Goal: Task Accomplishment & Management: Use online tool/utility

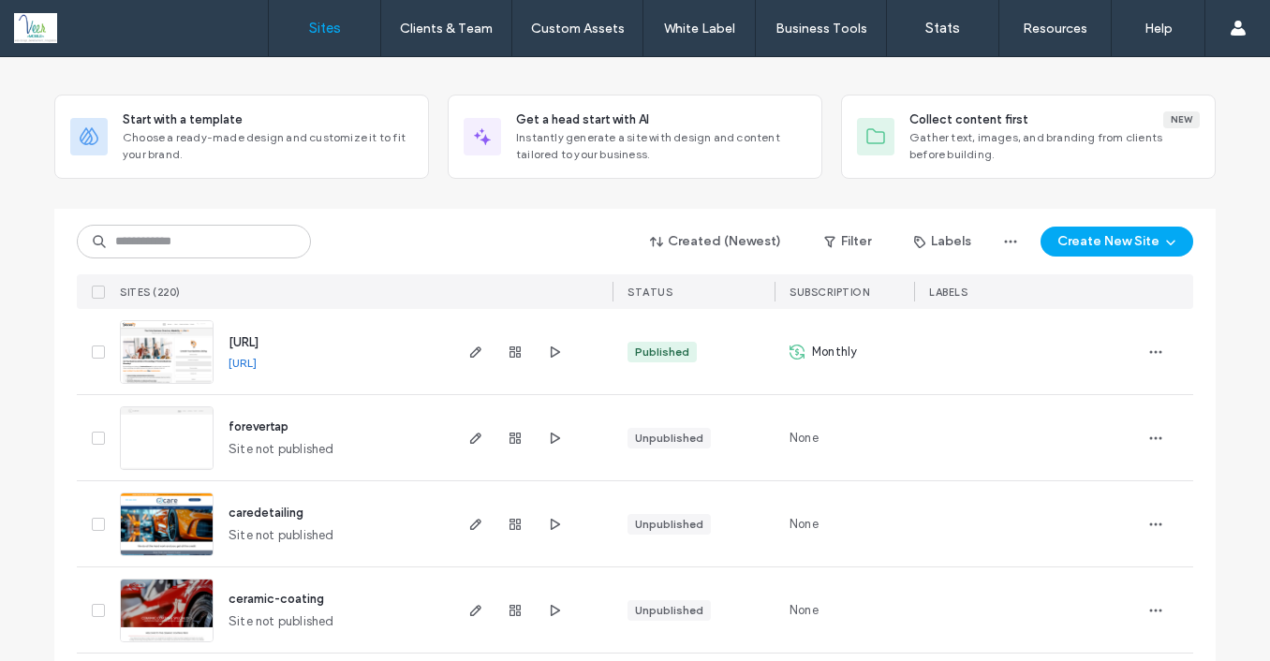
scroll to position [79, 0]
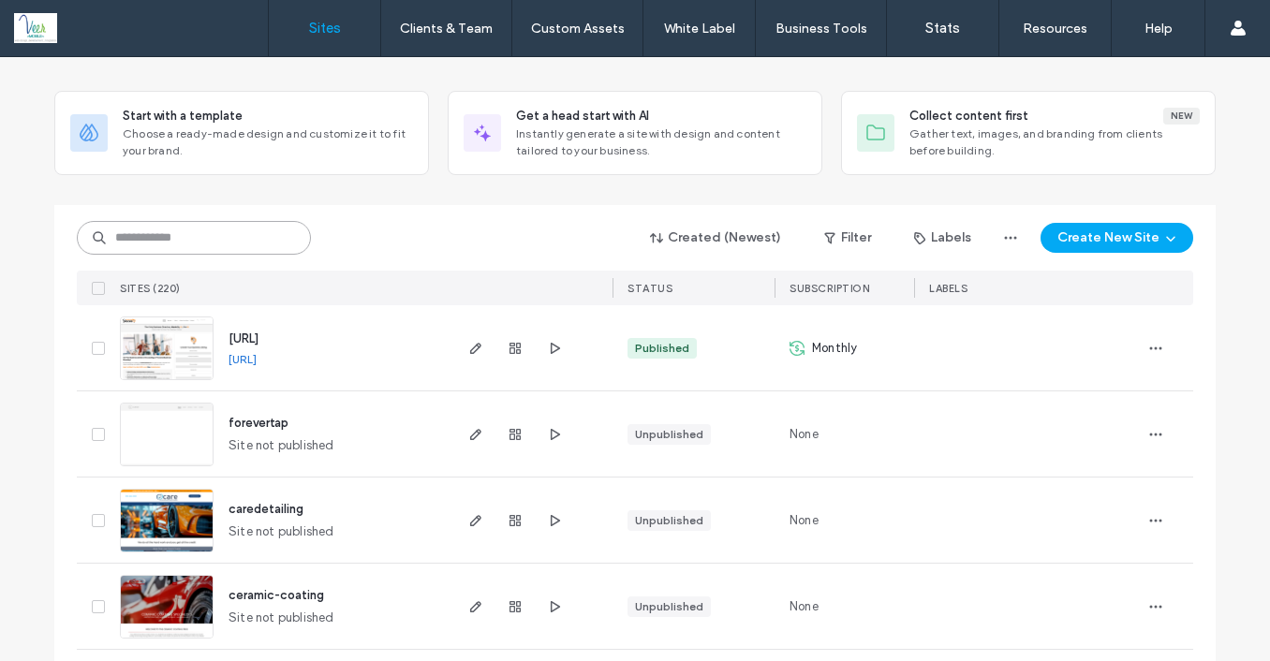
click at [220, 249] on input at bounding box center [194, 238] width 234 height 34
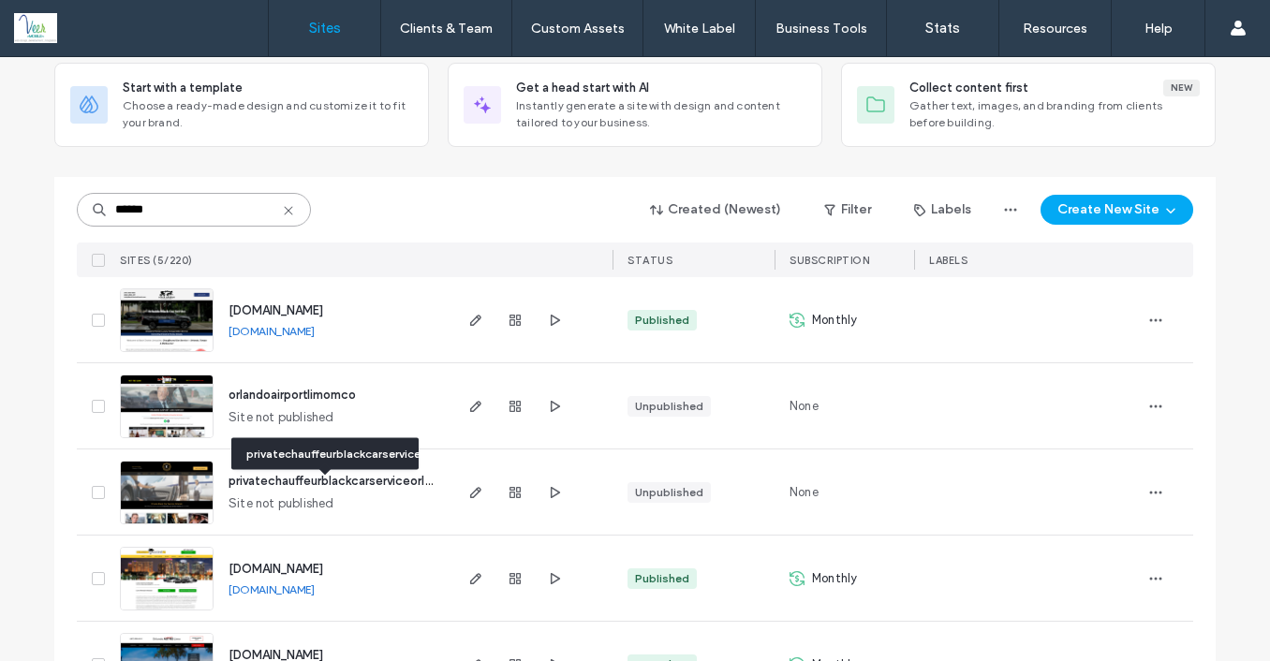
scroll to position [111, 0]
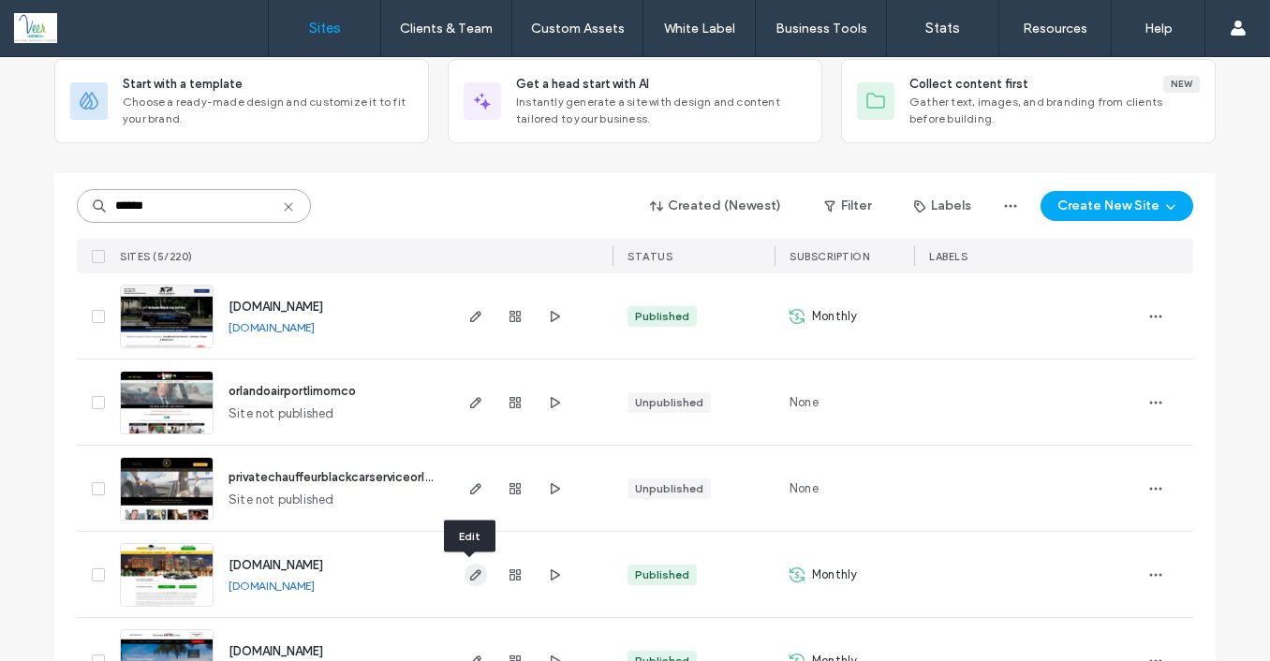
type input "******"
click at [472, 575] on icon "button" at bounding box center [475, 575] width 15 height 15
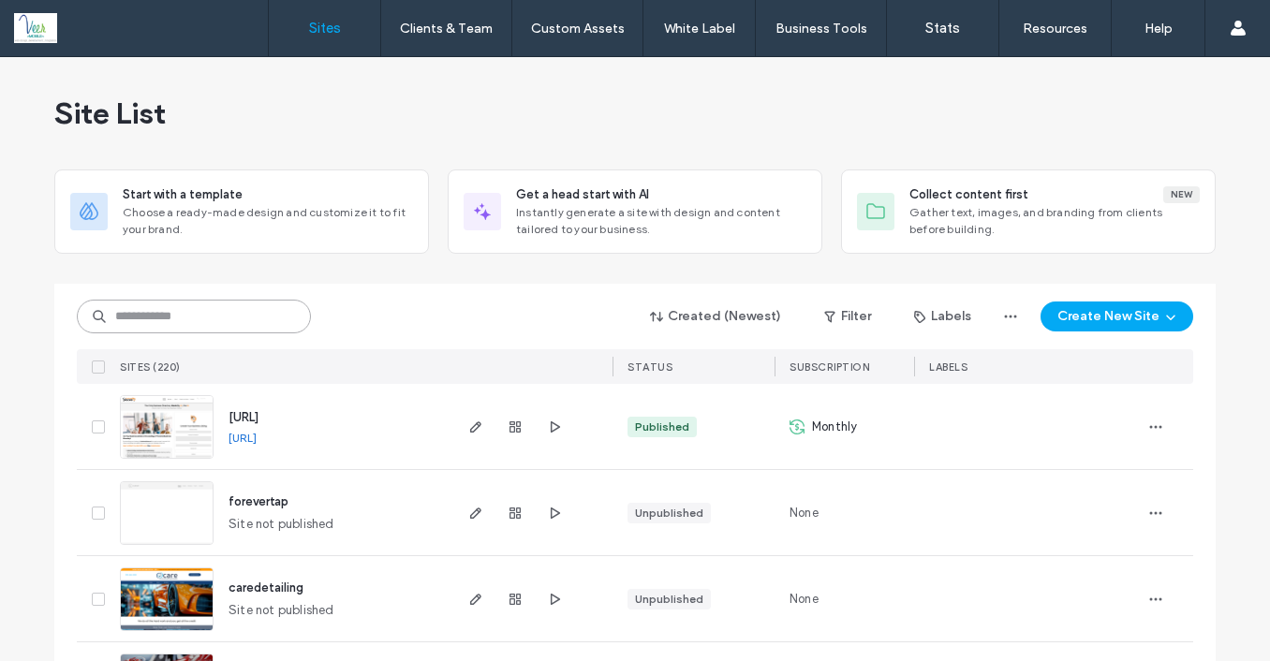
click at [169, 315] on input at bounding box center [194, 317] width 234 height 34
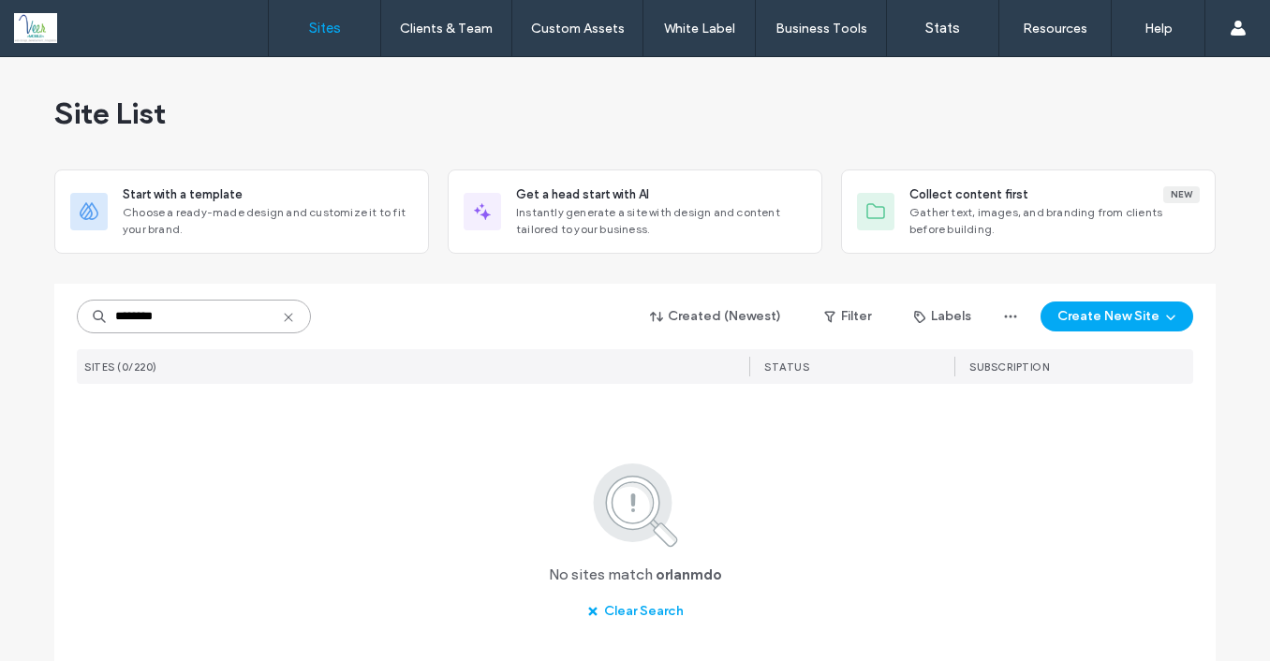
click at [149, 312] on input "********" at bounding box center [194, 317] width 234 height 34
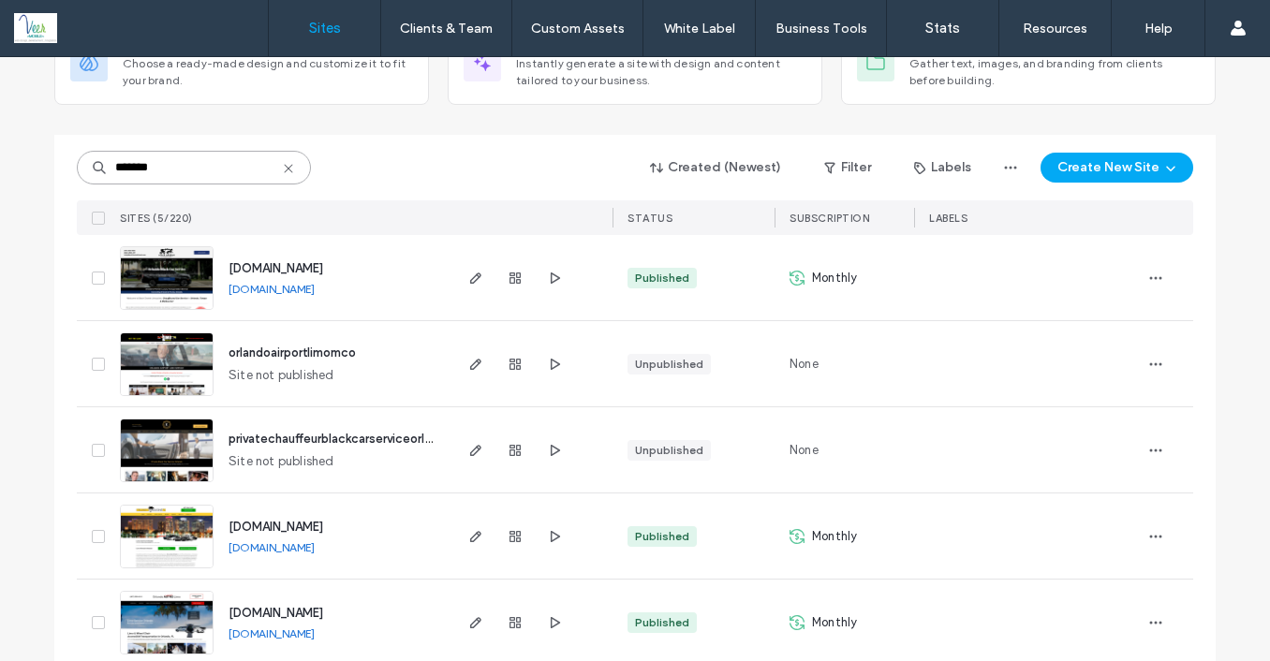
scroll to position [176, 0]
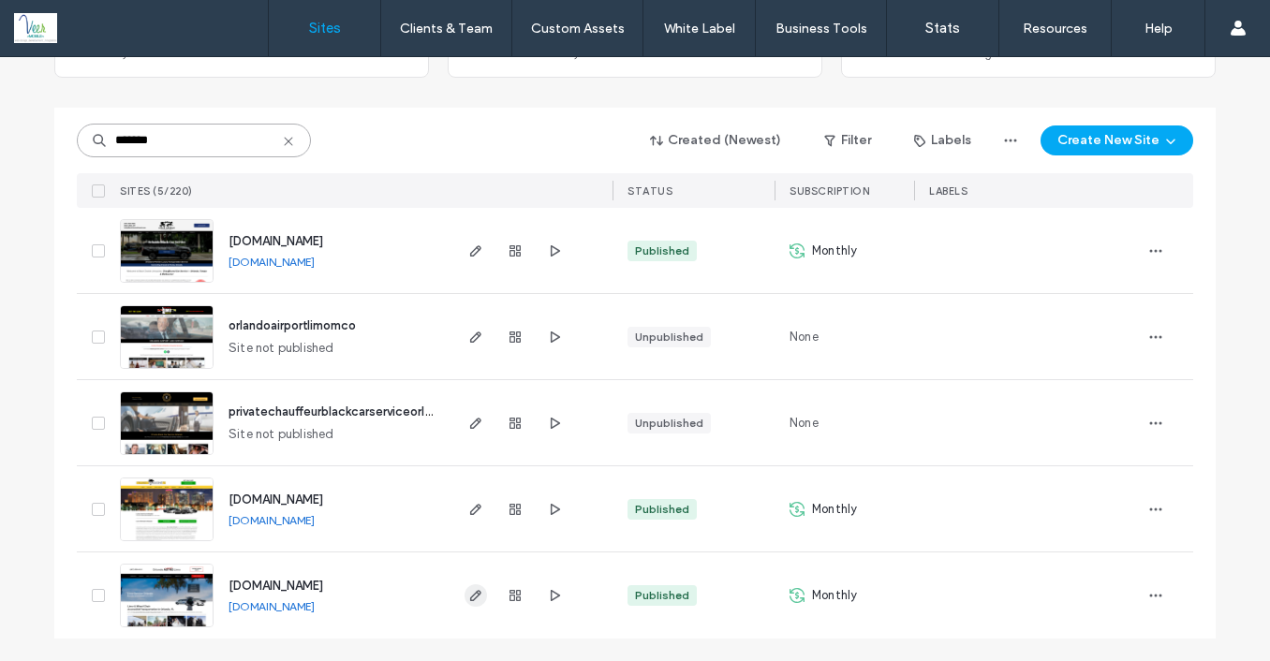
type input "*******"
click at [468, 597] on icon "button" at bounding box center [475, 595] width 15 height 15
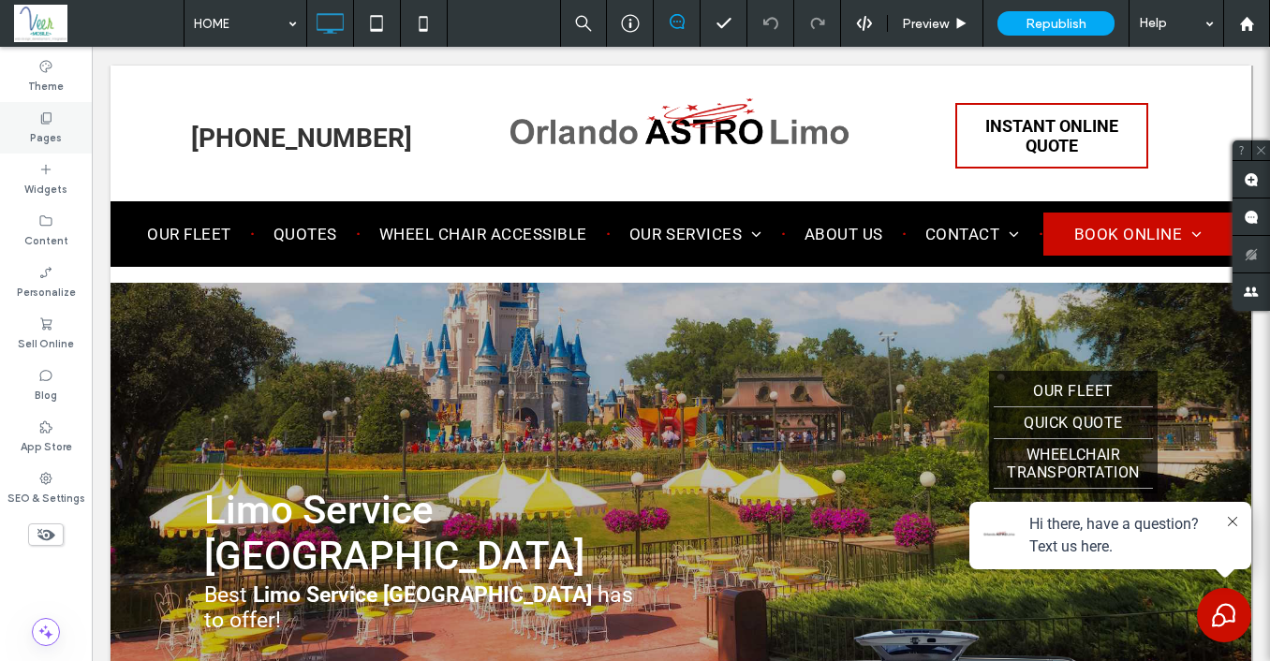
click at [39, 118] on icon at bounding box center [45, 118] width 15 height 15
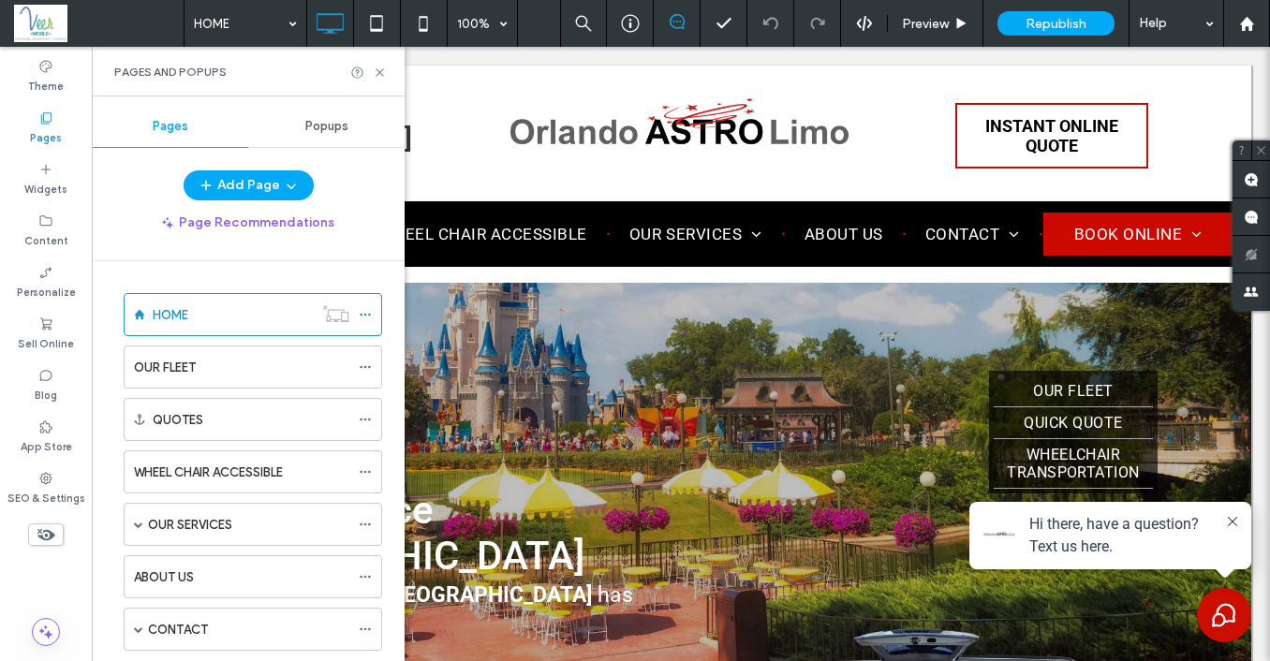
scroll to position [357, 0]
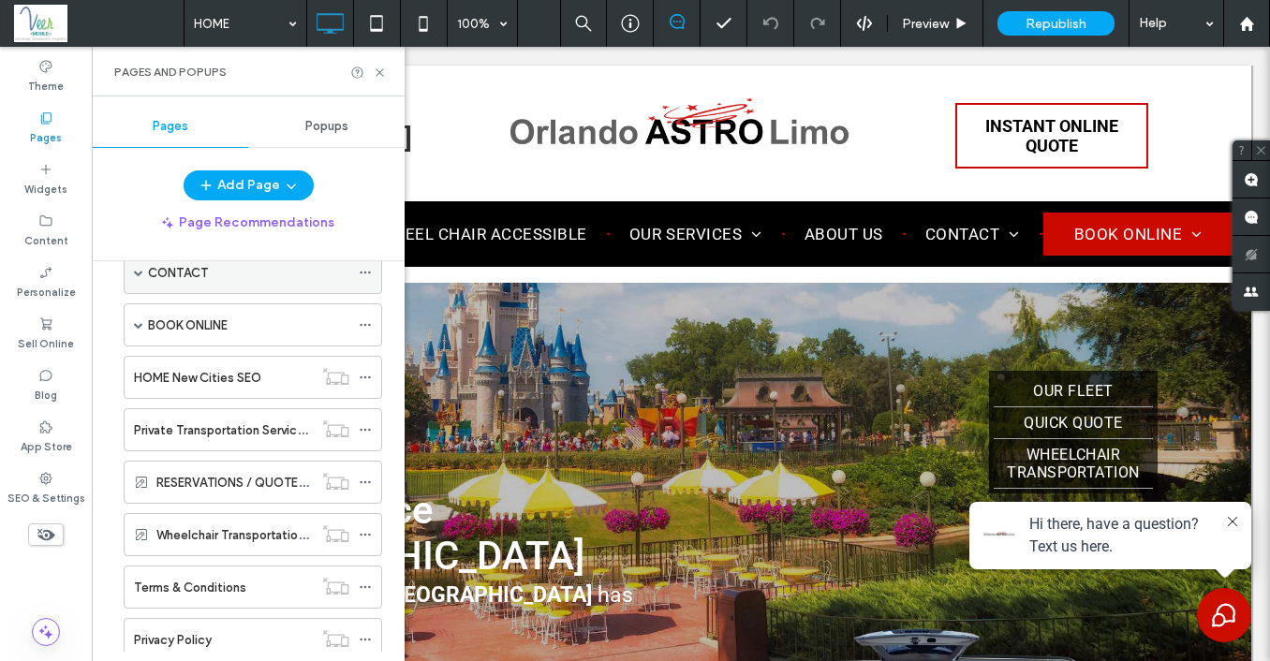
click at [190, 266] on label "CONTACT" at bounding box center [178, 273] width 60 height 33
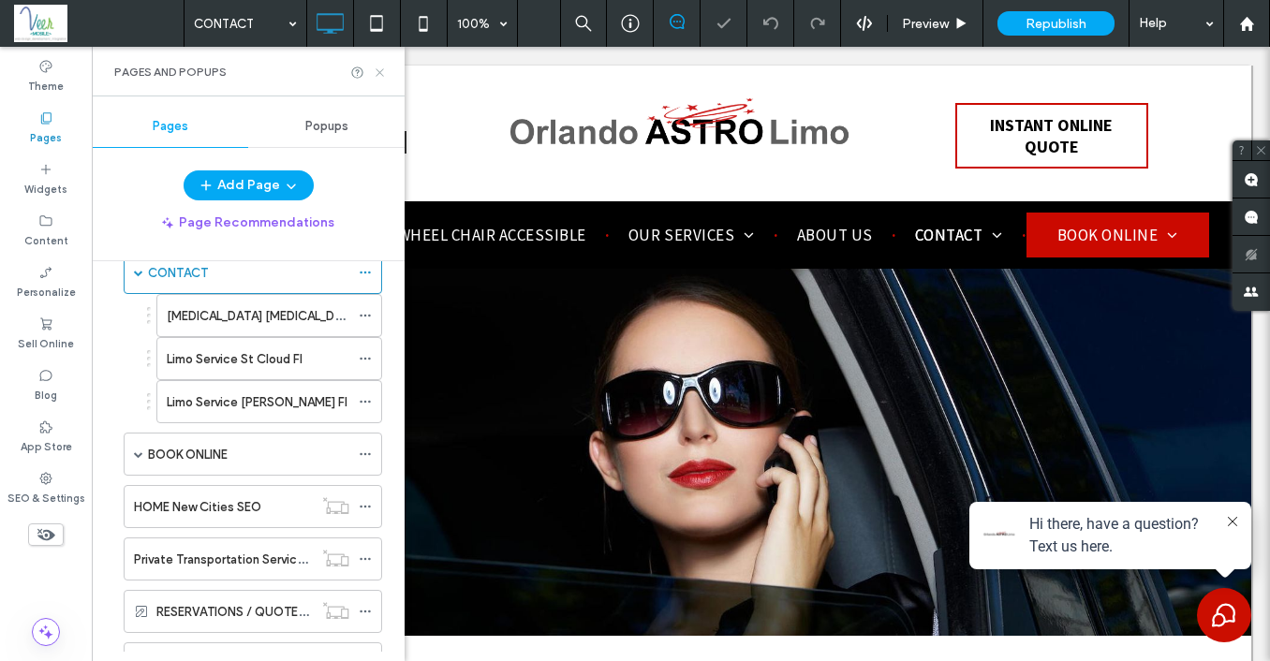
drag, startPoint x: 375, startPoint y: 66, endPoint x: 358, endPoint y: 107, distance: 44.5
click at [375, 66] on icon at bounding box center [380, 73] width 14 height 14
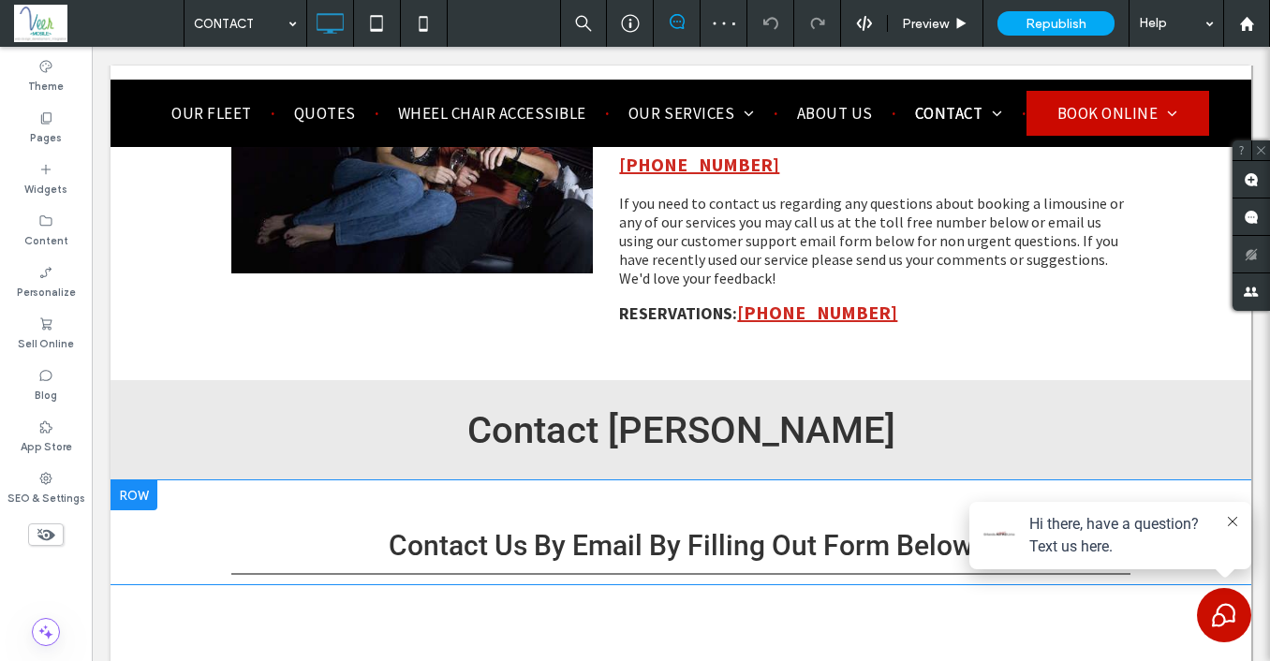
scroll to position [786, 0]
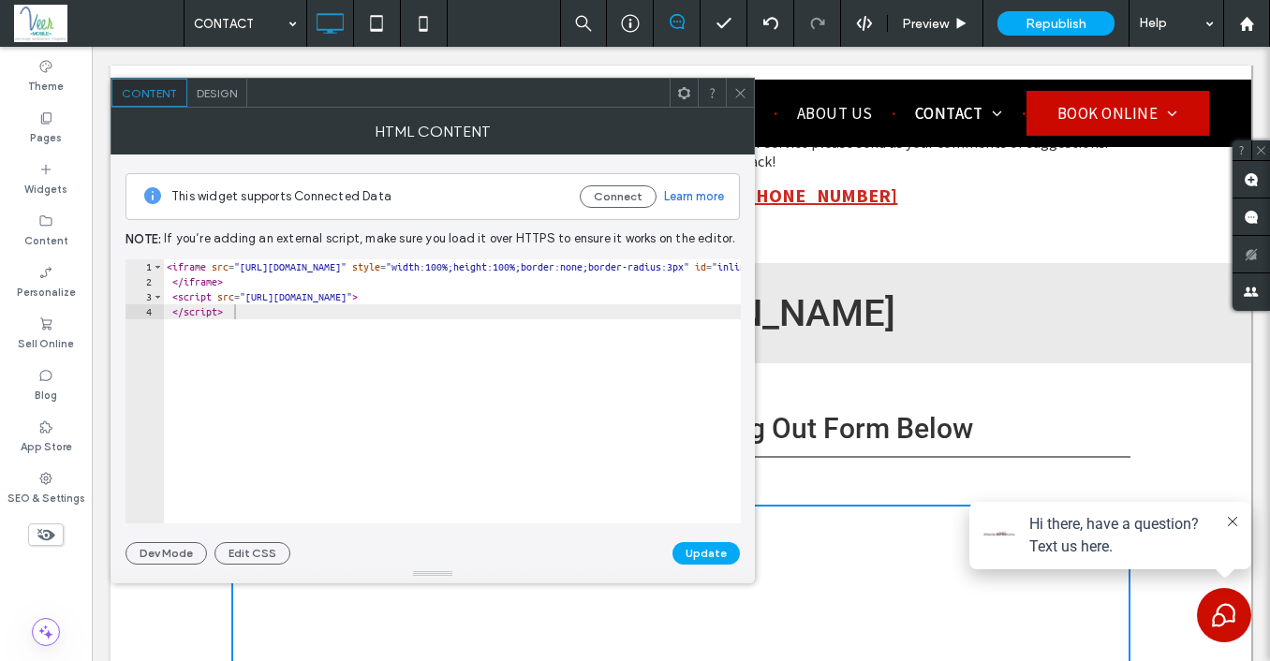
click at [740, 97] on icon at bounding box center [740, 93] width 14 height 14
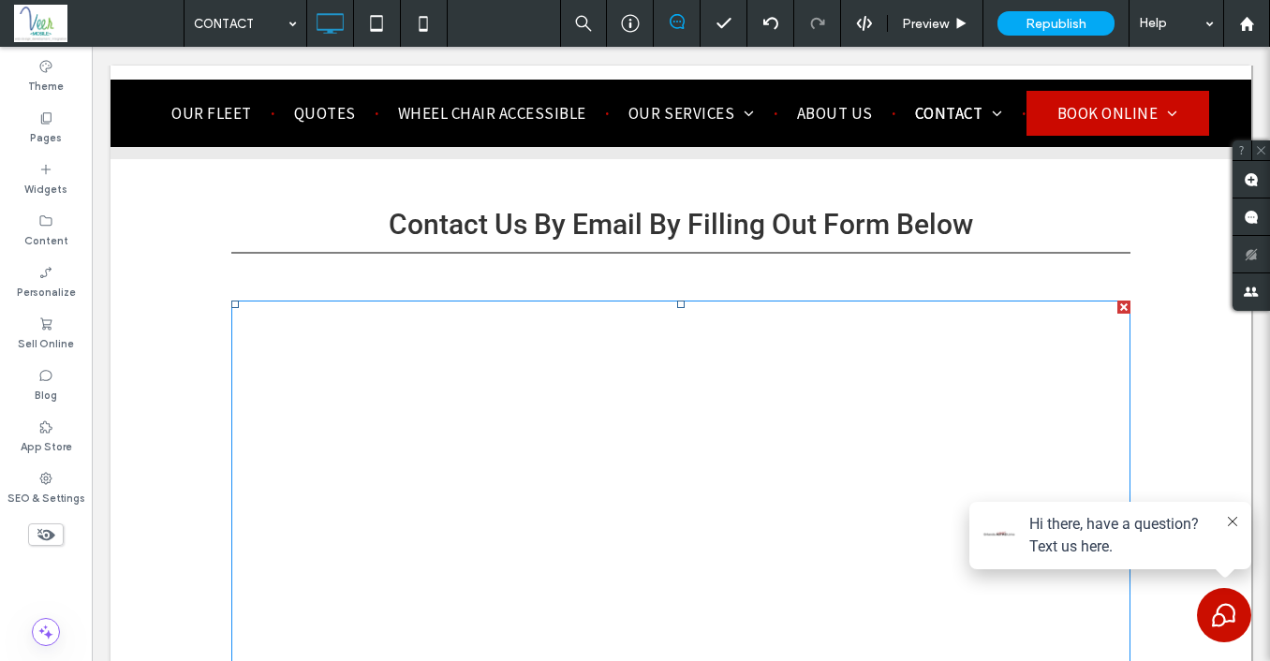
scroll to position [0, 0]
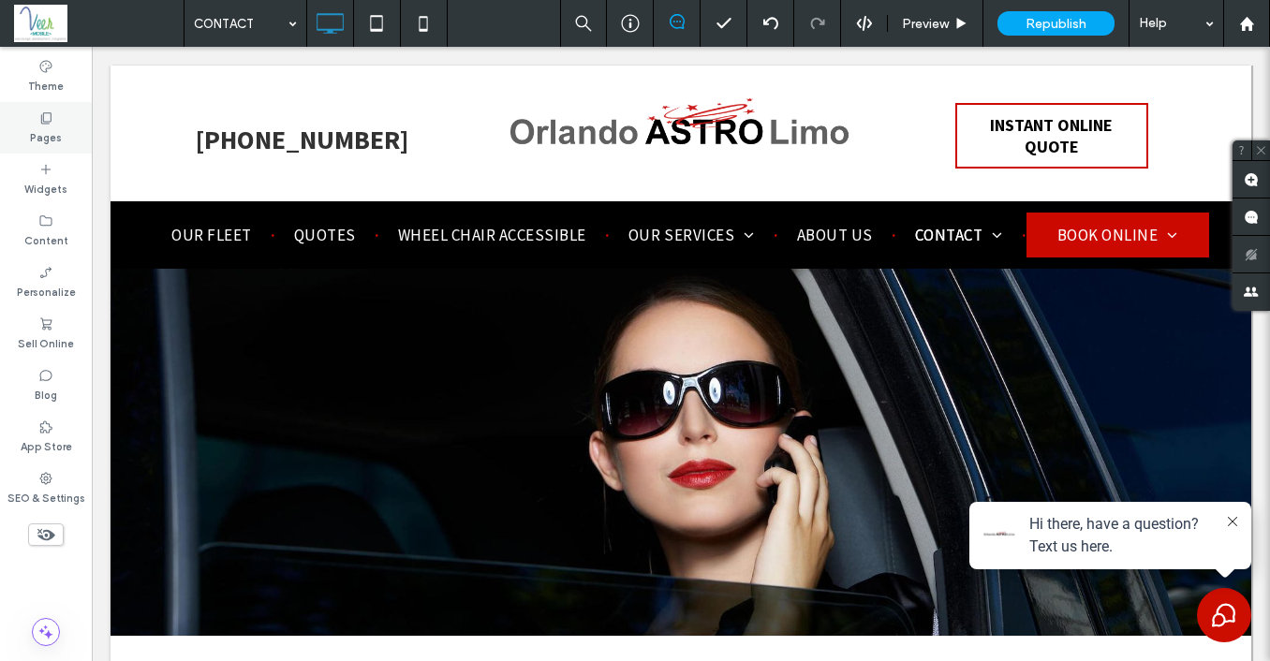
click at [40, 108] on div "Pages" at bounding box center [46, 128] width 92 height 52
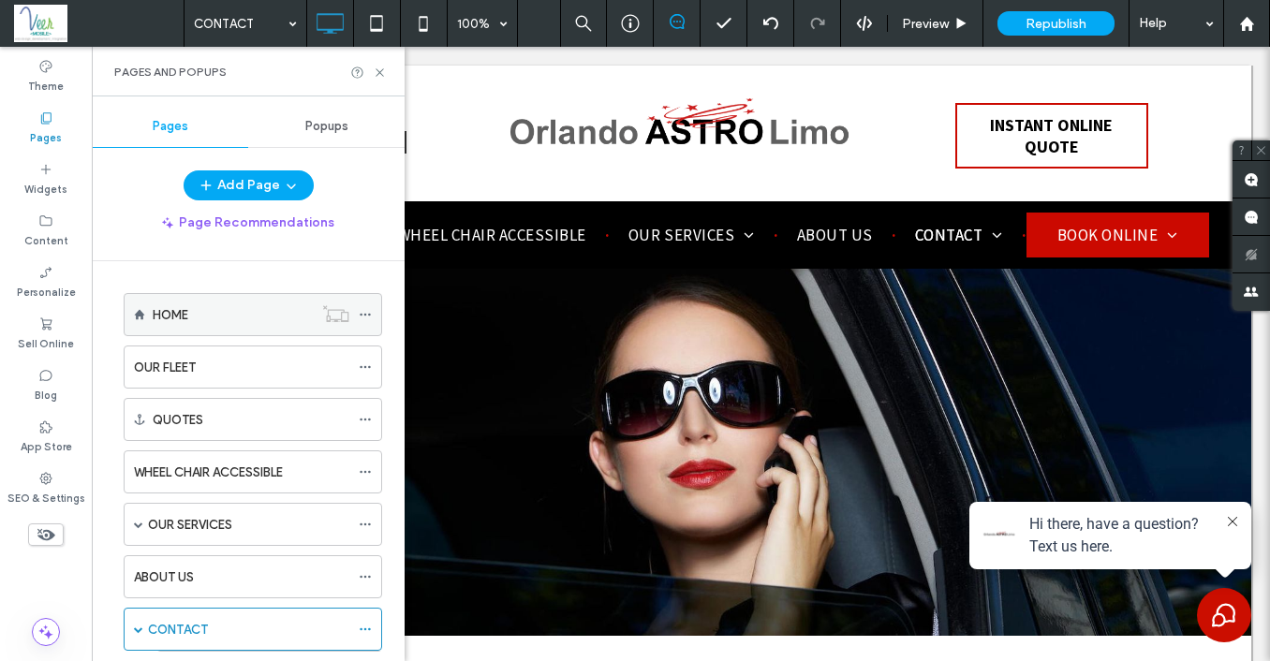
click at [180, 316] on label "HOME" at bounding box center [171, 315] width 36 height 33
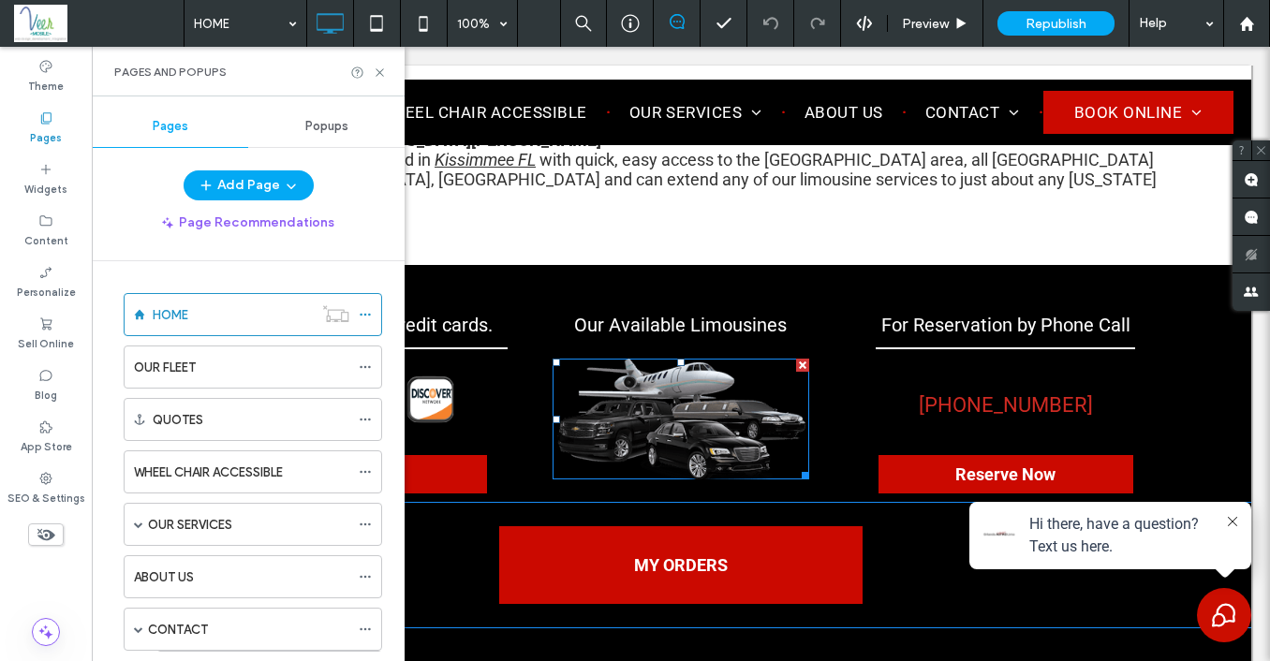
scroll to position [6012, 0]
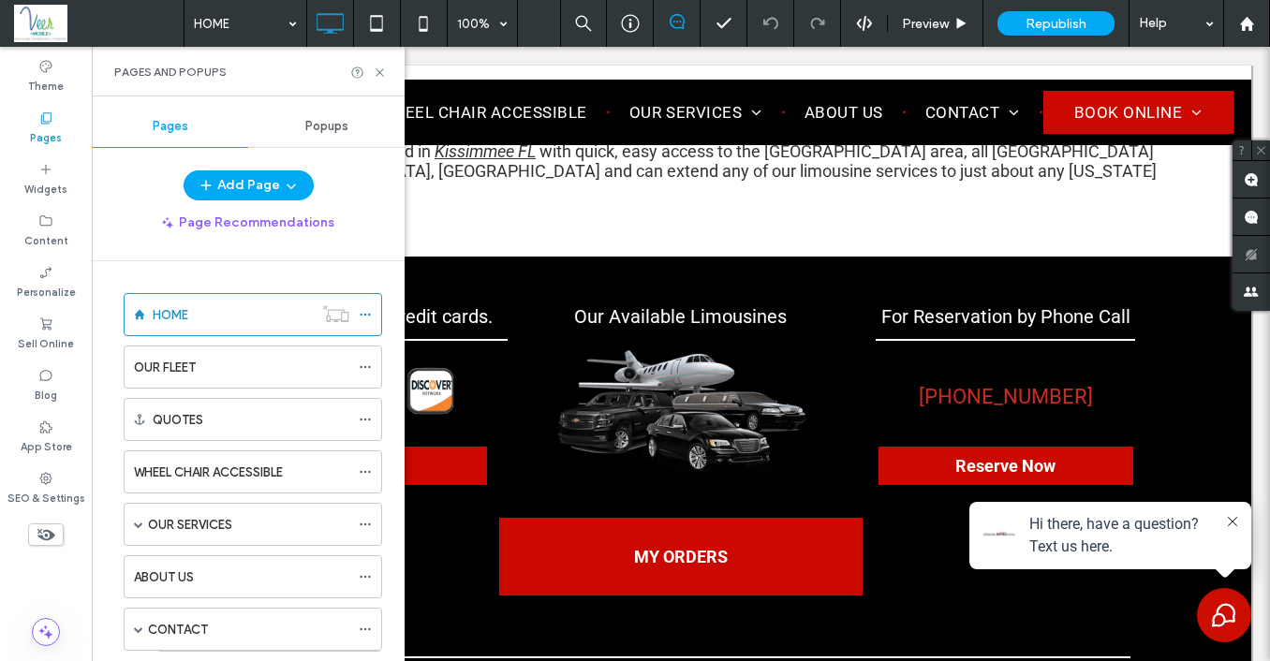
click at [378, 65] on div "Pages and Popups" at bounding box center [248, 72] width 268 height 15
click at [376, 68] on use at bounding box center [379, 71] width 7 height 7
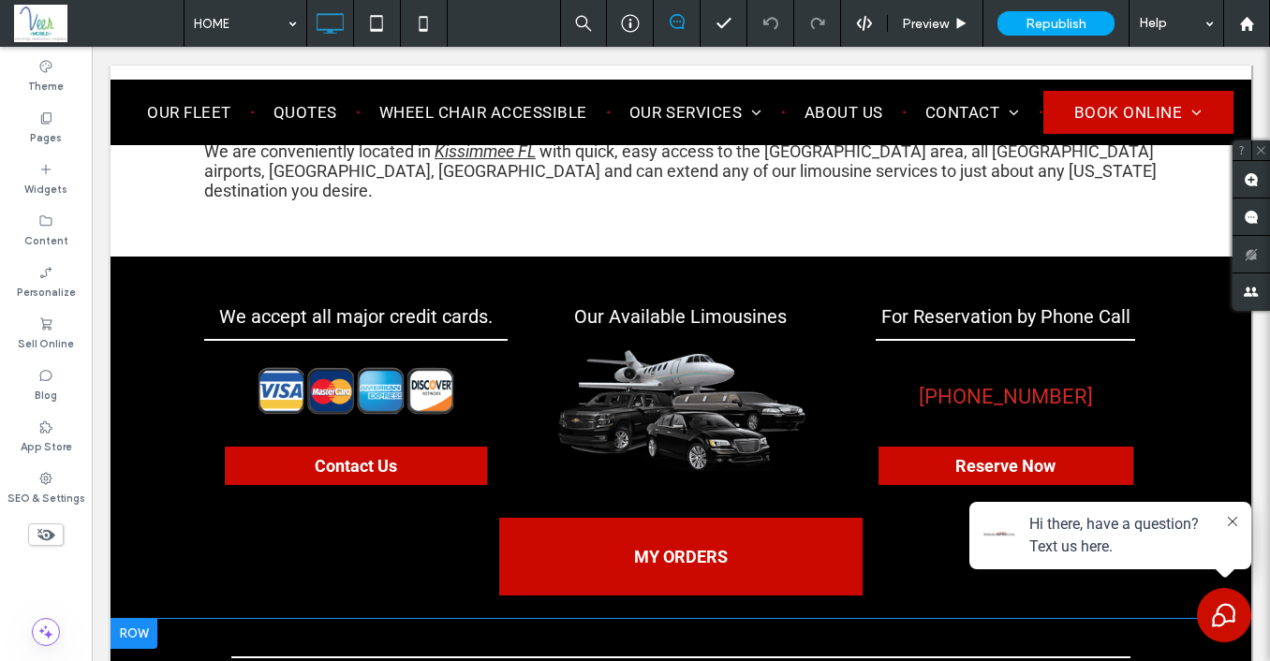
scroll to position [5722, 0]
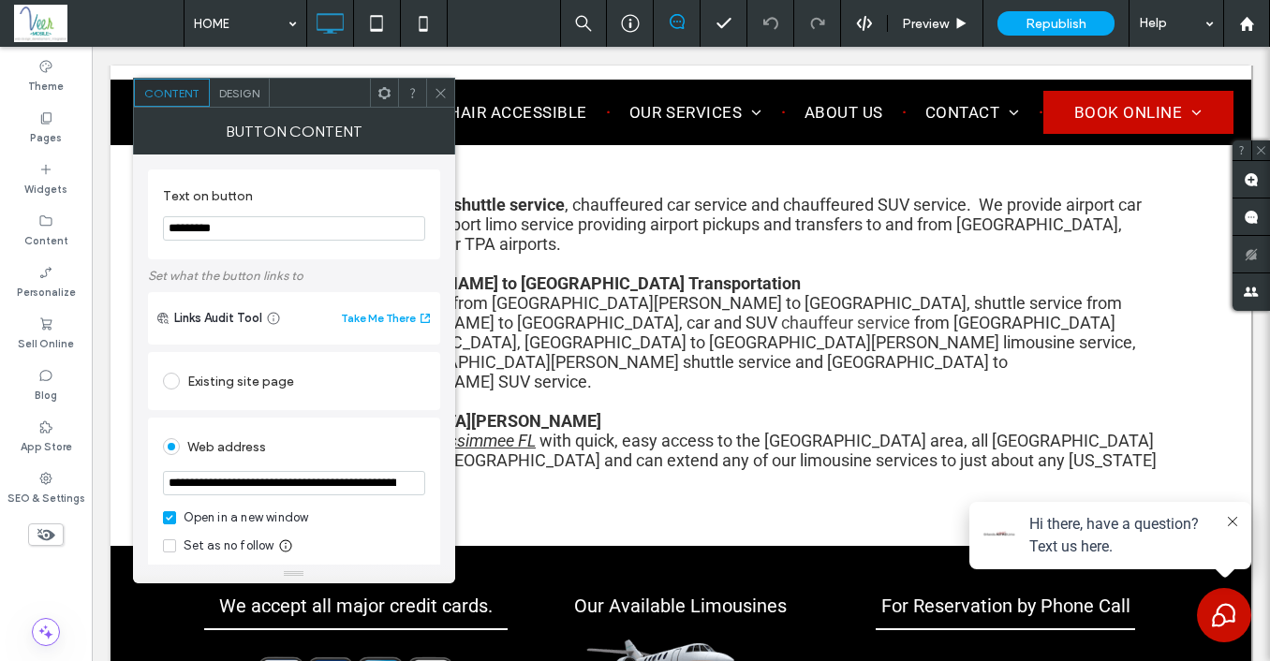
click at [249, 488] on input "**********" at bounding box center [294, 483] width 262 height 24
click at [441, 84] on span at bounding box center [441, 93] width 14 height 28
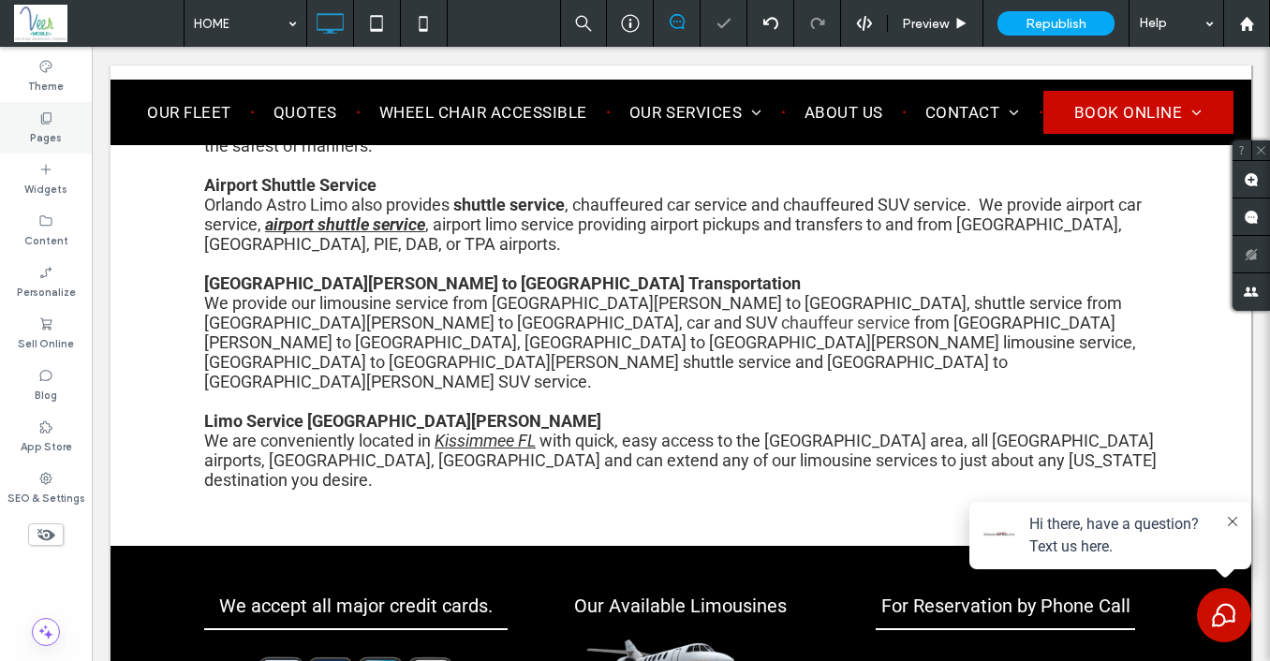
click at [37, 111] on div "Pages" at bounding box center [46, 128] width 92 height 52
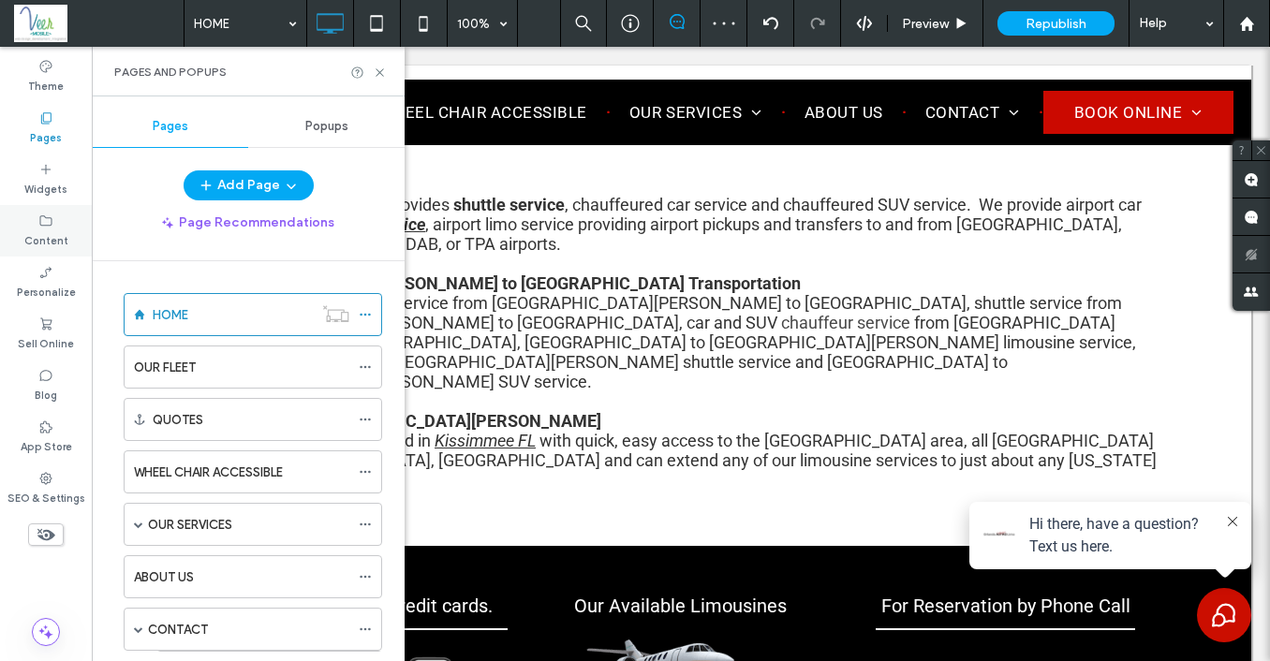
click at [63, 233] on label "Content" at bounding box center [46, 239] width 44 height 21
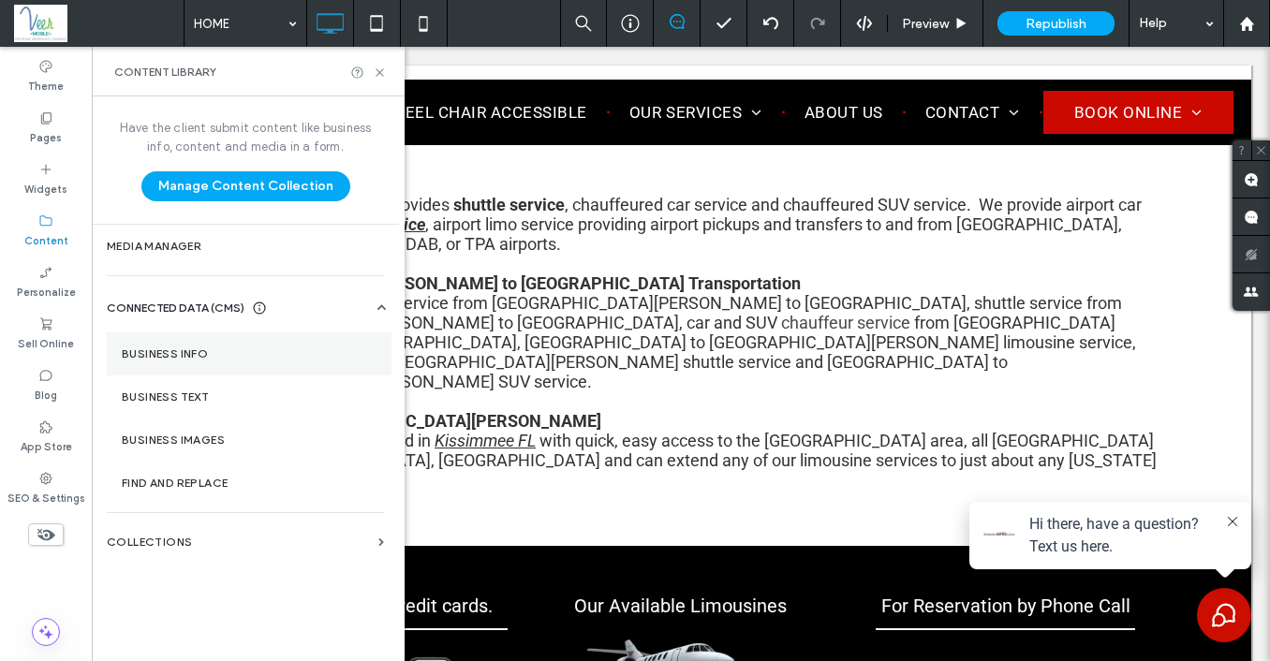
click at [190, 345] on section "Business Info" at bounding box center [249, 354] width 285 height 43
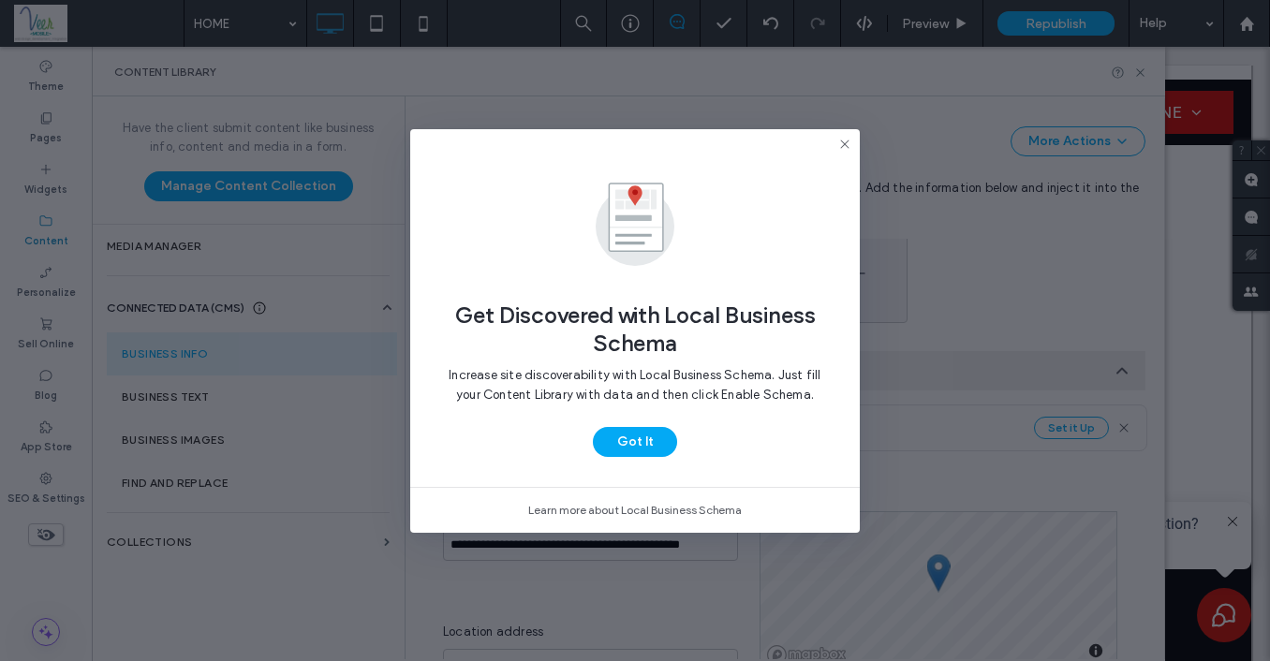
scroll to position [288, 0]
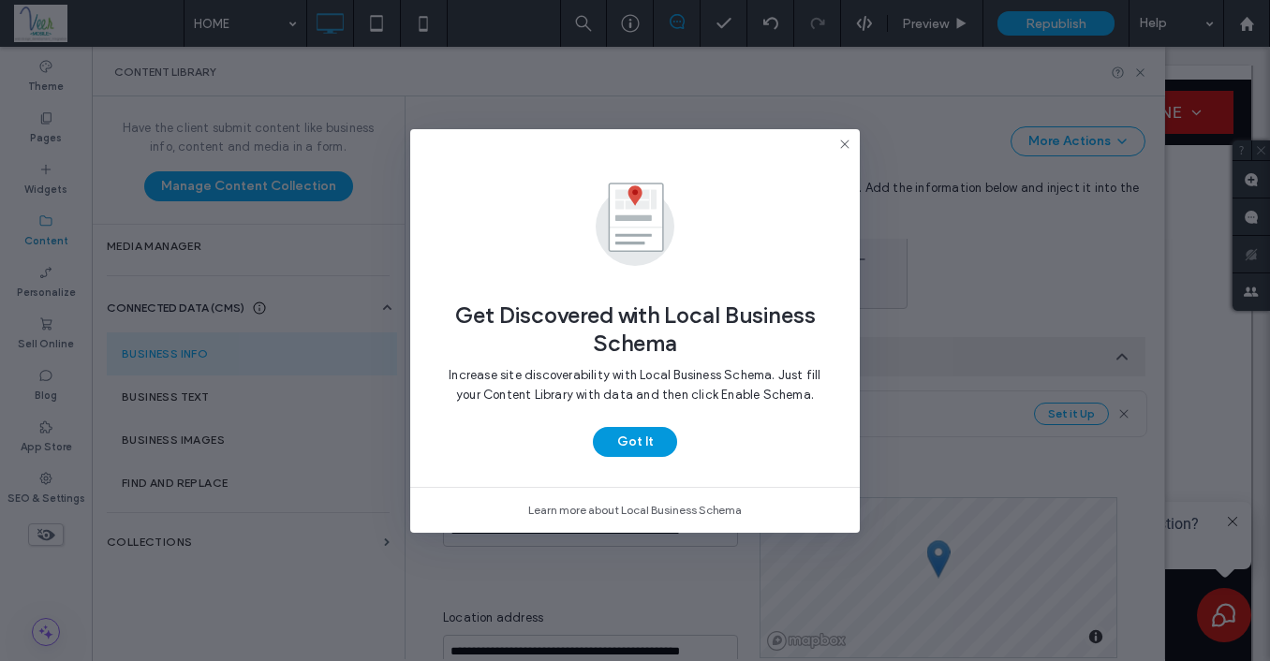
click at [646, 444] on button "Got It" at bounding box center [635, 442] width 84 height 30
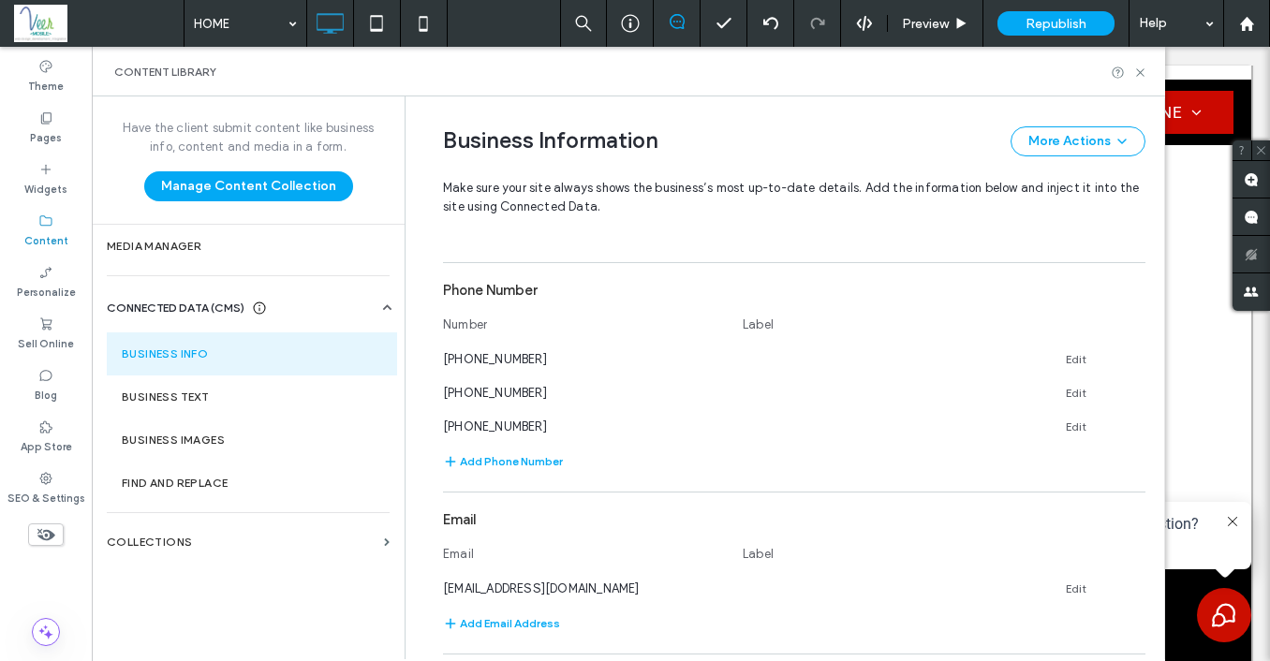
scroll to position [831, 0]
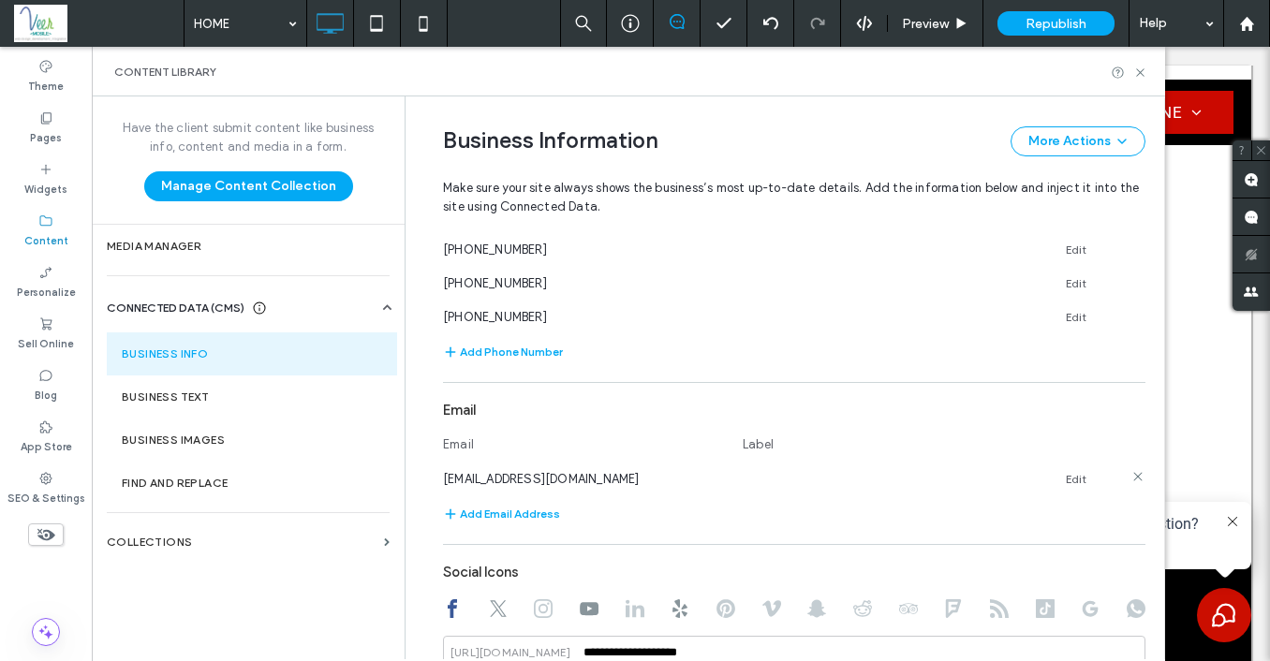
click at [514, 475] on span "astrolimo2011@gmail.com" at bounding box center [541, 479] width 197 height 14
copy div "astrolimo2011@gmail.com"
